Goal: Navigation & Orientation: Find specific page/section

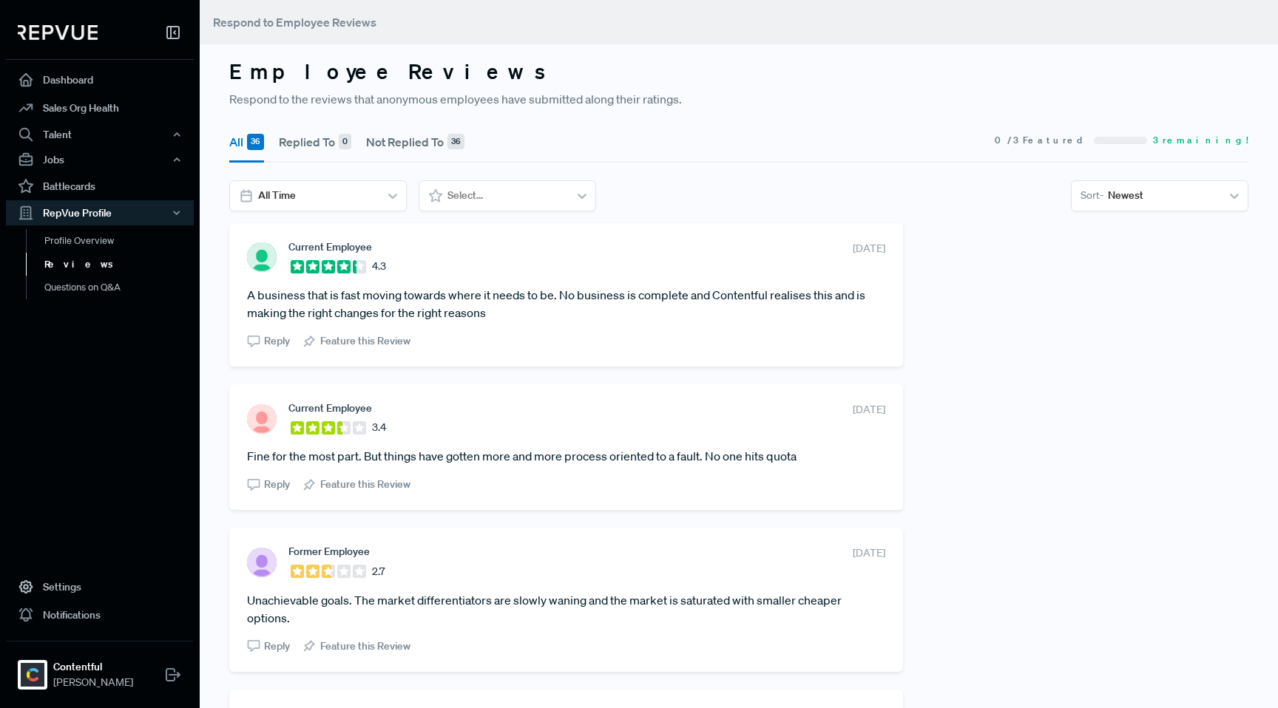
click at [273, 341] on span "Reply" at bounding box center [277, 341] width 26 height 16
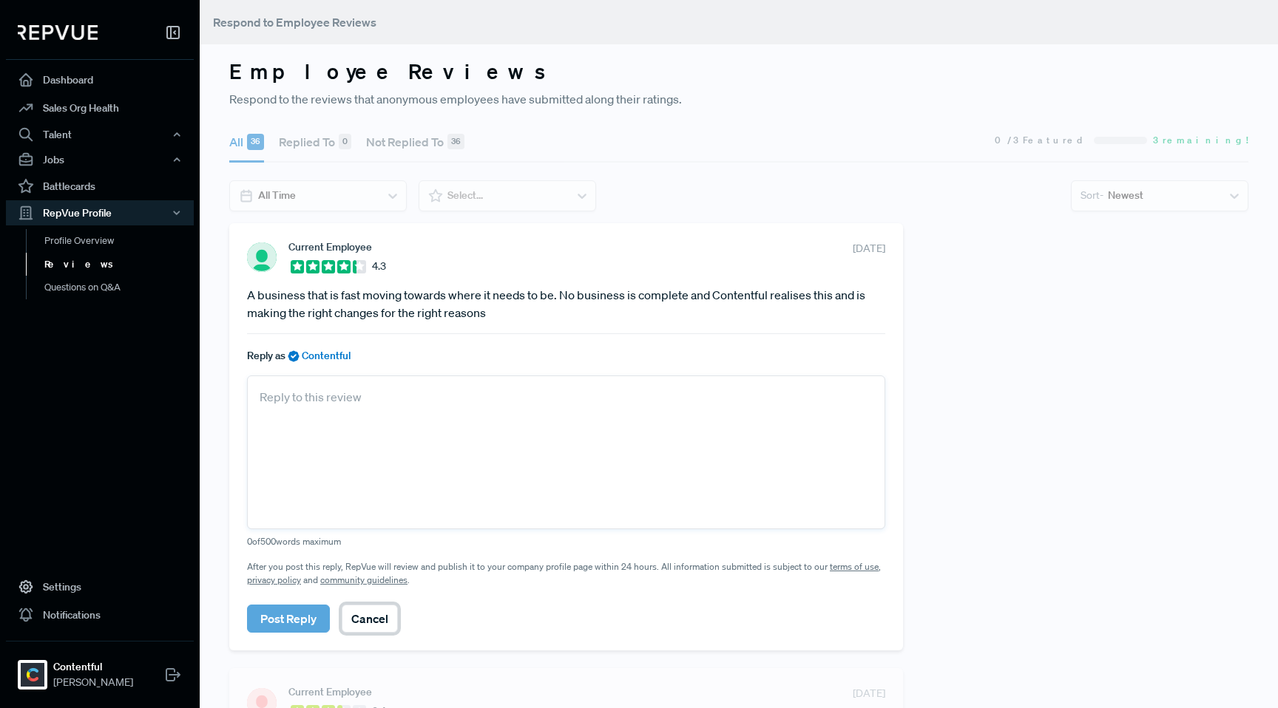
click at [382, 620] on button "Cancel" at bounding box center [370, 619] width 56 height 28
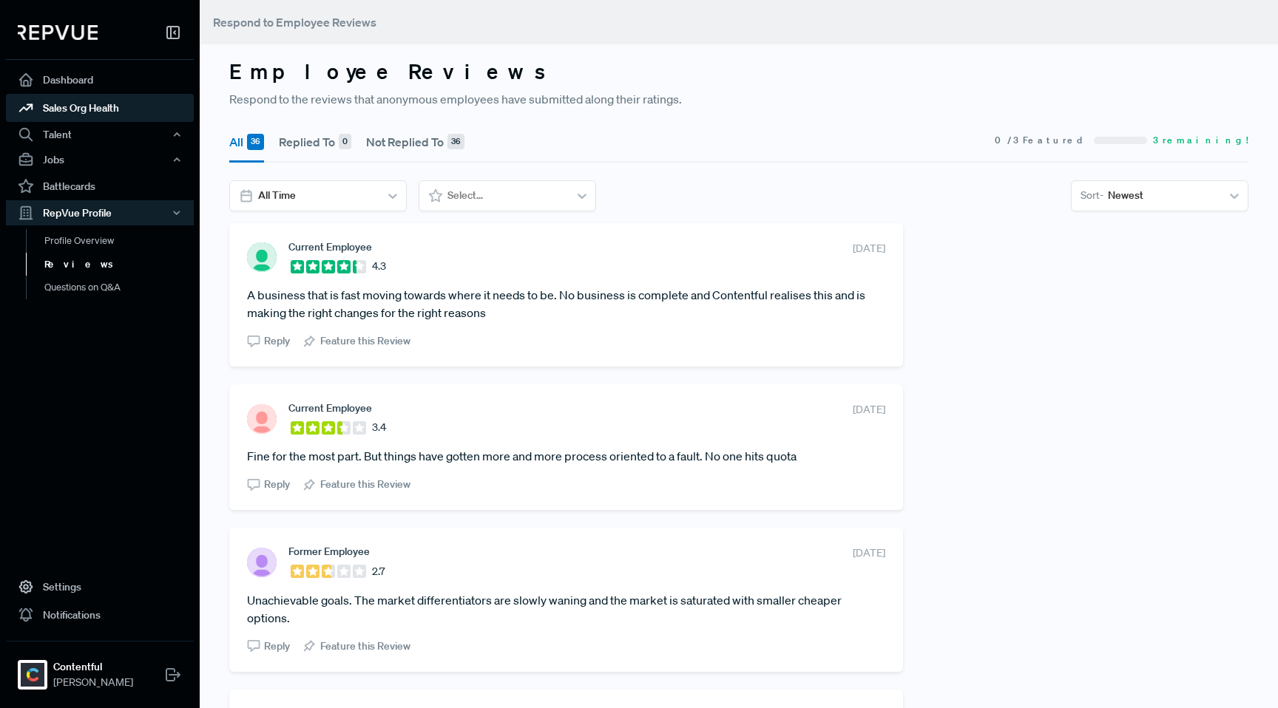
click at [69, 105] on link "Sales Org Health" at bounding box center [100, 108] width 188 height 28
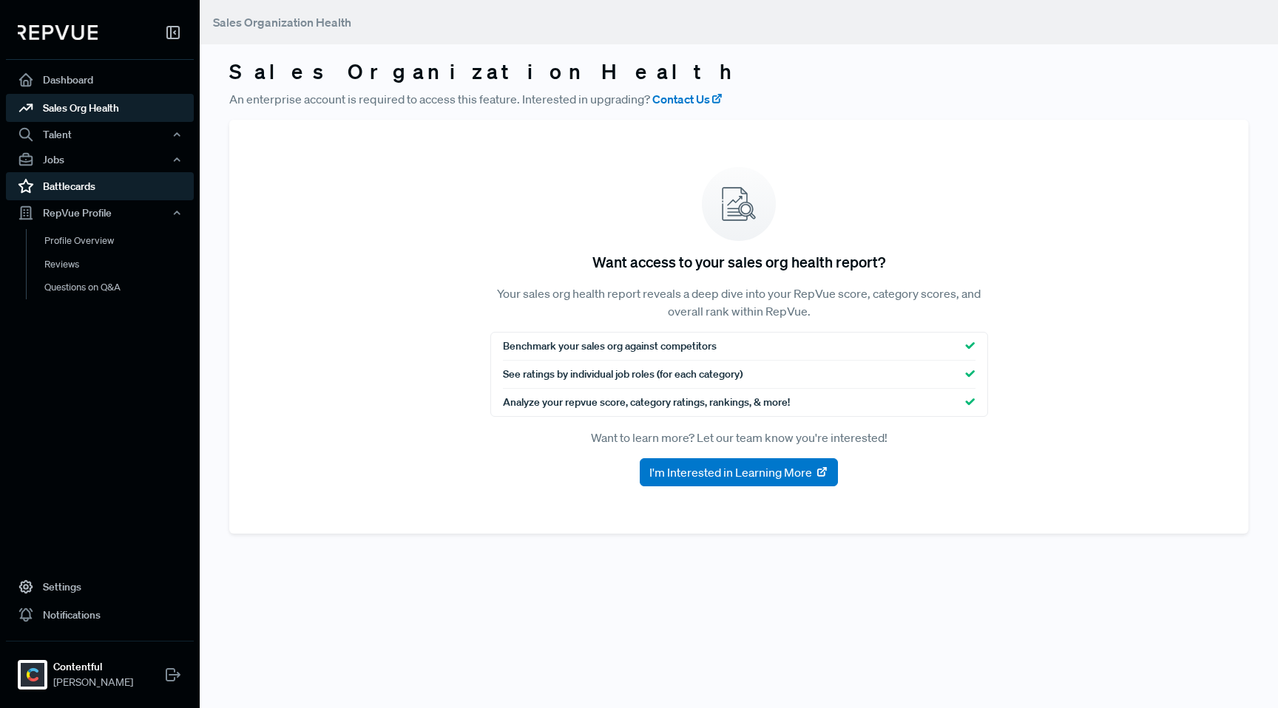
click at [60, 187] on link "Battlecards" at bounding box center [100, 186] width 188 height 28
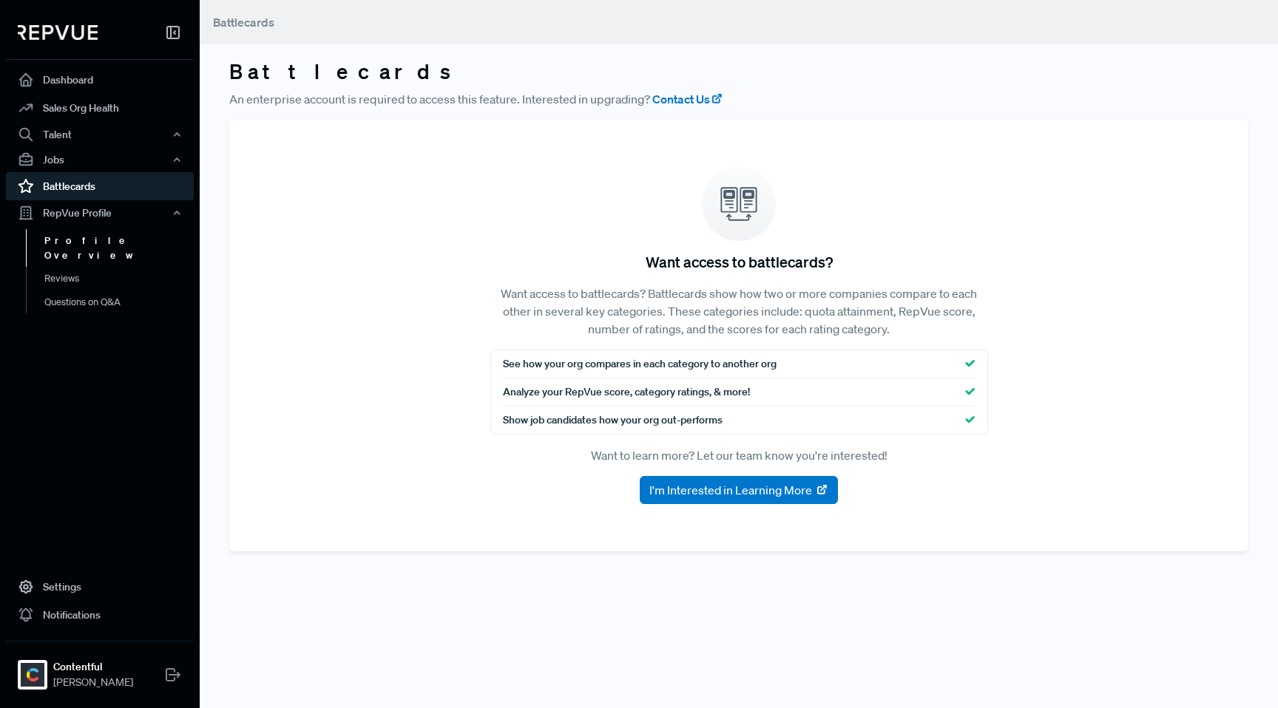
click at [72, 237] on link "Profile Overview" at bounding box center [120, 248] width 188 height 38
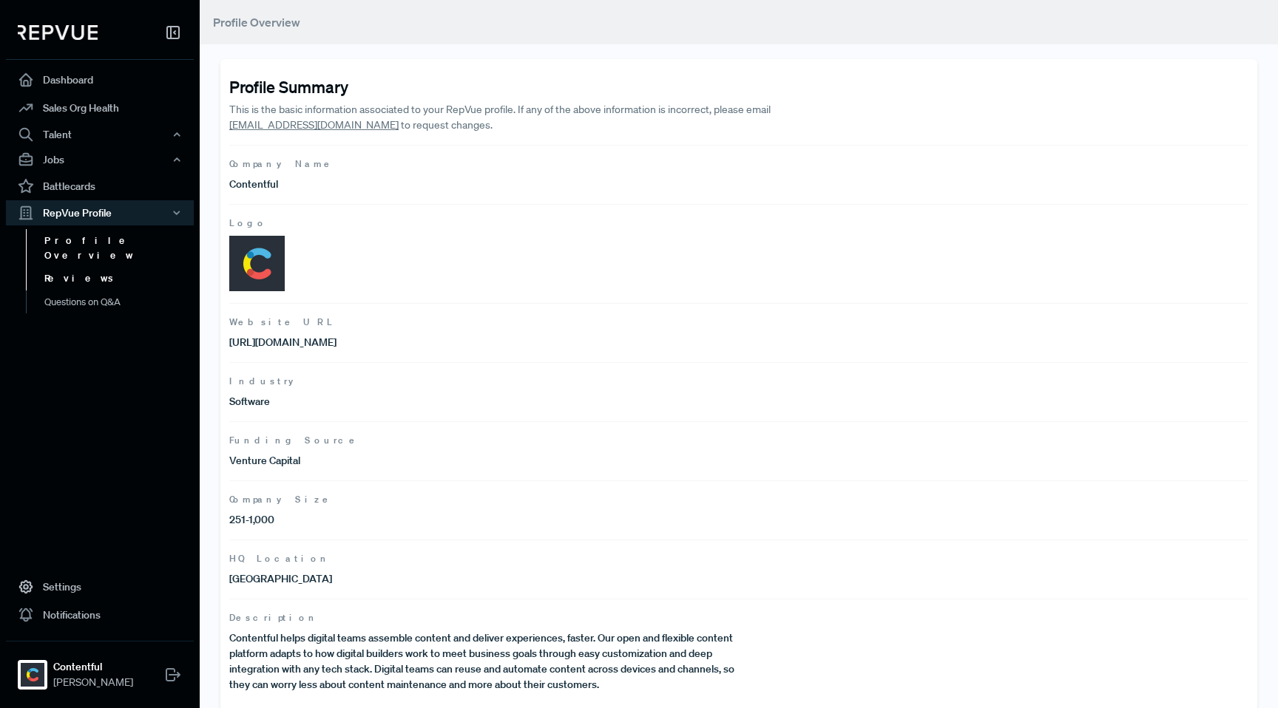
click at [75, 267] on link "Reviews" at bounding box center [120, 279] width 188 height 24
